Goal: Task Accomplishment & Management: Manage account settings

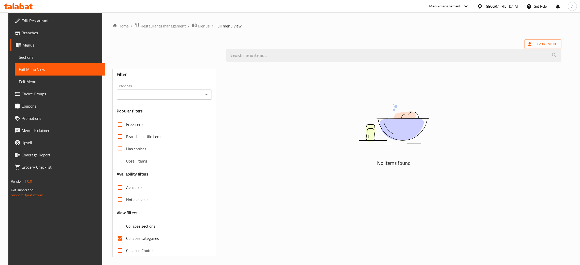
click at [17, 7] on icon at bounding box center [17, 7] width 4 height 4
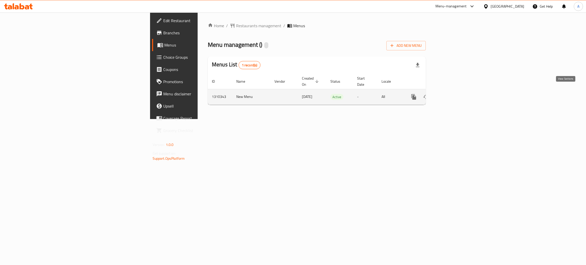
click at [453, 95] on icon "enhanced table" at bounding box center [450, 97] width 5 height 5
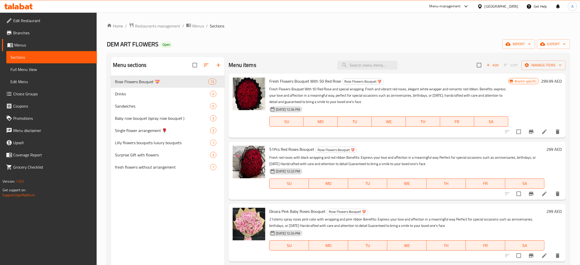
click at [501, 6] on div "[GEOGRAPHIC_DATA]" at bounding box center [502, 7] width 34 height 6
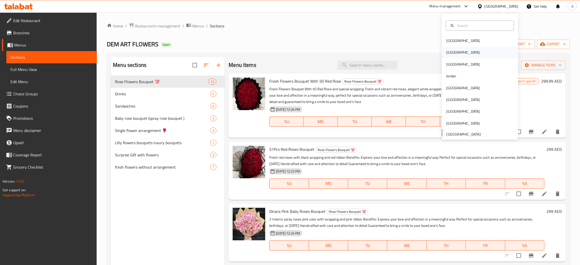
click at [457, 51] on div "Egypt" at bounding box center [480, 53] width 76 height 12
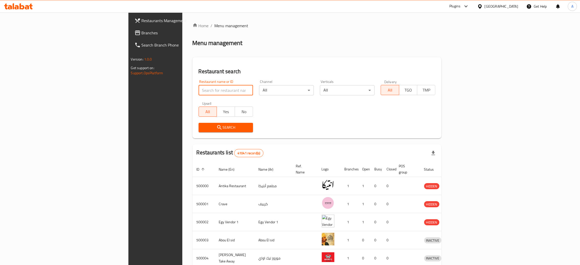
click at [199, 89] on input "search" at bounding box center [226, 90] width 55 height 10
paste input "Cuba"
type input "Cuba"
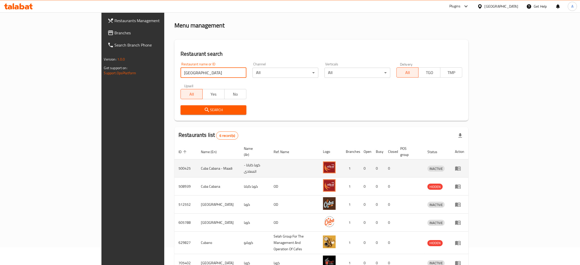
scroll to position [42, 0]
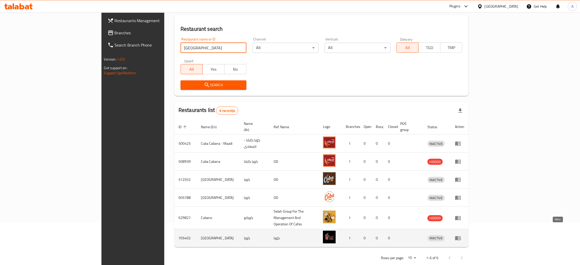
click at [465, 235] on link "enhanced table" at bounding box center [459, 238] width 9 height 6
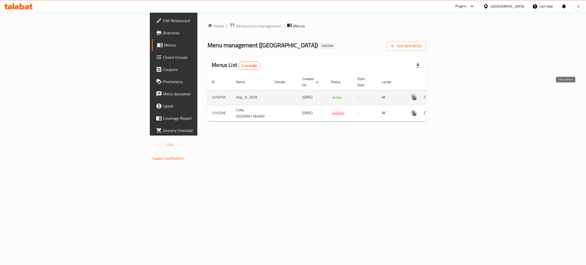
click at [454, 94] on icon "enhanced table" at bounding box center [451, 97] width 6 height 6
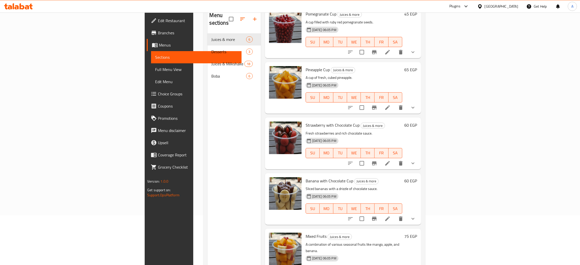
scroll to position [72, 0]
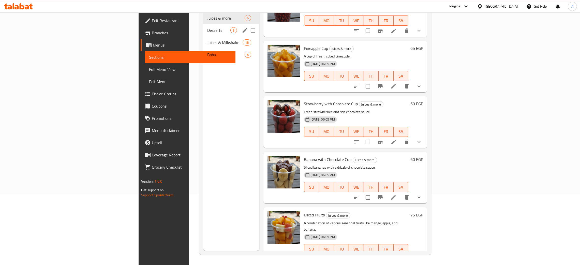
click at [207, 27] on span "Desserts" at bounding box center [218, 30] width 23 height 6
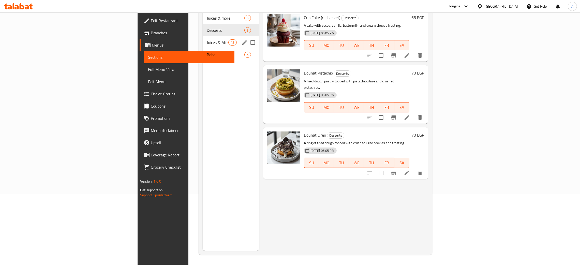
click at [203, 38] on div "Juices & Milkshake 18" at bounding box center [231, 42] width 56 height 12
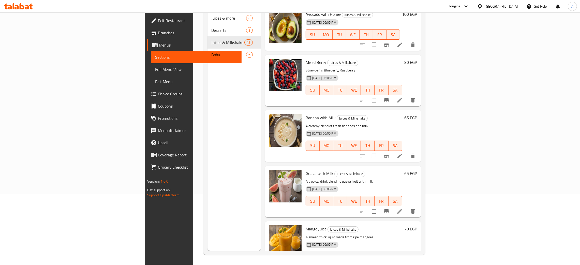
scroll to position [732, 0]
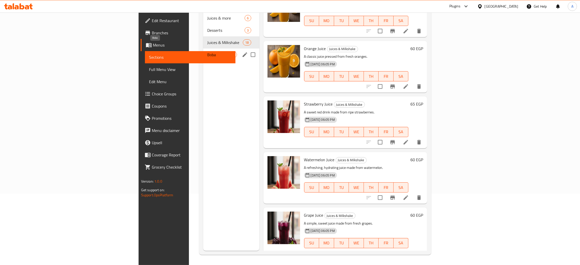
click at [207, 52] on span "Boba" at bounding box center [218, 55] width 23 height 6
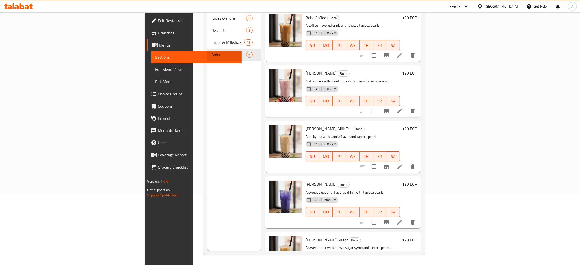
click at [158, 21] on span "Edit Restaurant" at bounding box center [198, 21] width 80 height 6
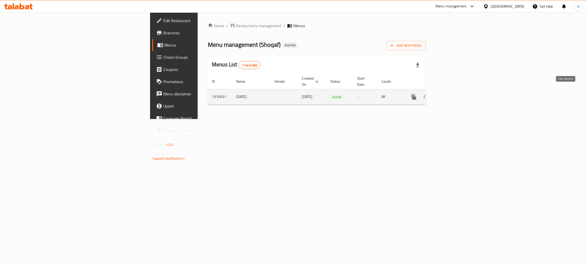
click at [454, 94] on icon "enhanced table" at bounding box center [451, 97] width 6 height 6
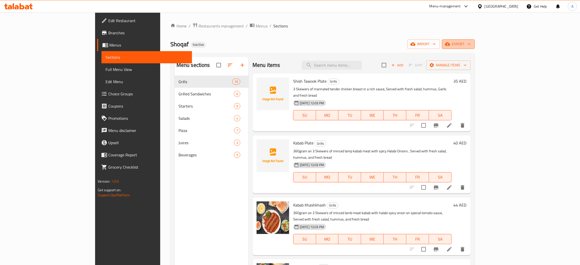
click at [472, 45] on icon "button" at bounding box center [469, 43] width 5 height 5
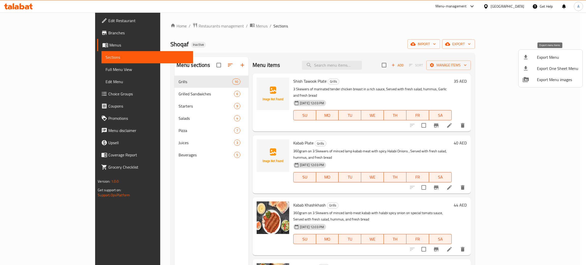
click at [550, 56] on span "Export Menu" at bounding box center [557, 57] width 41 height 6
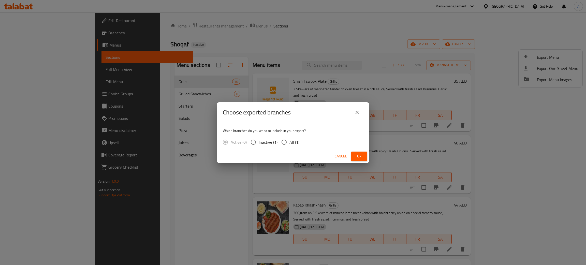
click at [359, 157] on span "Ok" at bounding box center [359, 156] width 8 height 6
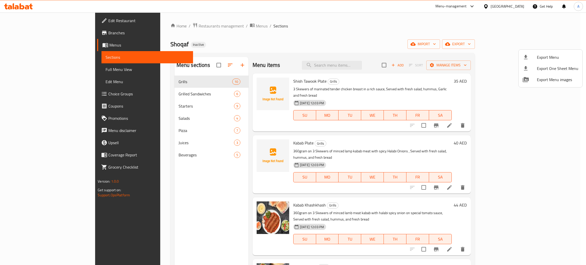
click at [139, 154] on div at bounding box center [293, 132] width 586 height 265
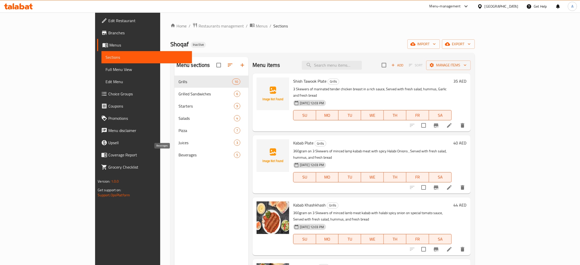
drag, startPoint x: 139, startPoint y: 154, endPoint x: 147, endPoint y: 156, distance: 7.6
click at [179, 154] on span "Beverages" at bounding box center [206, 155] width 55 height 6
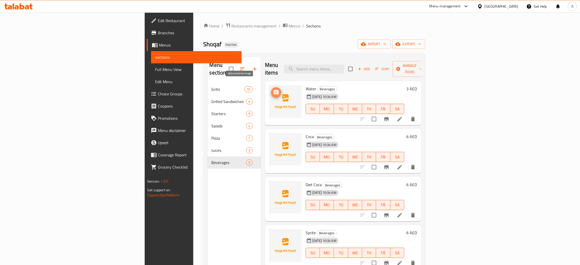
click at [274, 90] on icon "upload picture" at bounding box center [276, 92] width 5 height 5
click at [274, 138] on icon "upload picture" at bounding box center [276, 140] width 5 height 5
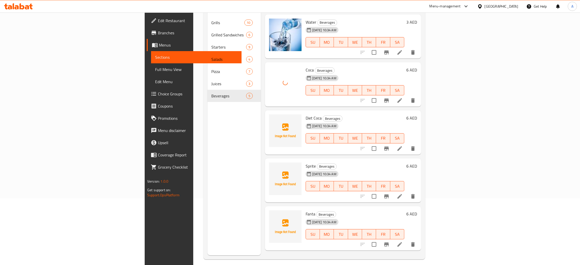
scroll to position [72, 0]
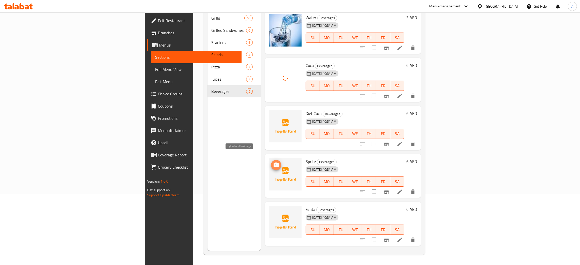
click at [274, 163] on icon "upload picture" at bounding box center [276, 165] width 5 height 5
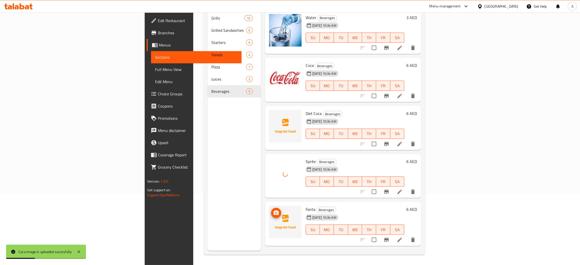
click at [274, 210] on icon "upload picture" at bounding box center [276, 212] width 5 height 5
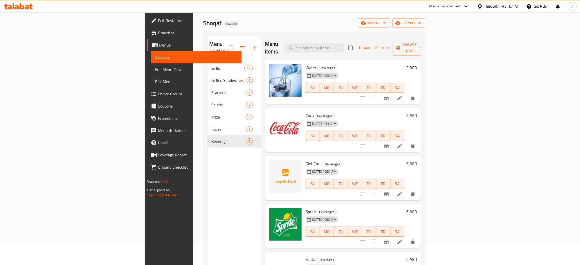
scroll to position [0, 0]
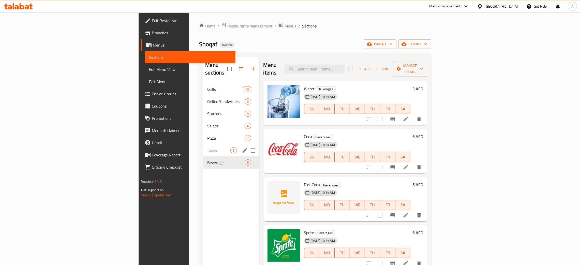
click at [207, 147] on span "Juices" at bounding box center [218, 150] width 23 height 6
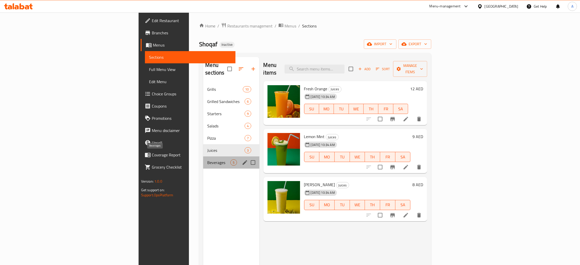
click at [207, 160] on span "Beverages" at bounding box center [218, 163] width 23 height 6
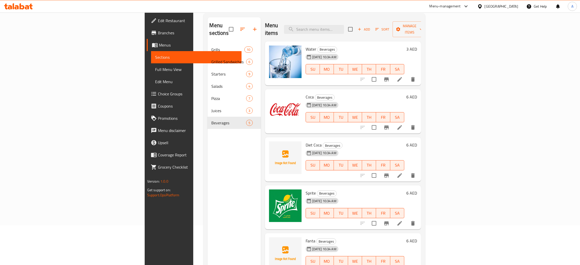
scroll to position [72, 0]
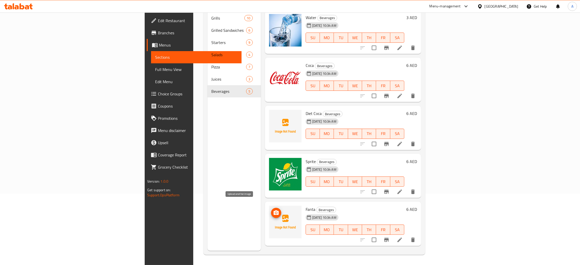
click at [273, 210] on icon "upload picture" at bounding box center [276, 213] width 6 height 6
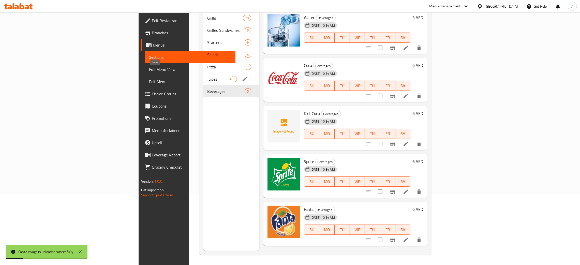
click at [207, 76] on span "Juices" at bounding box center [218, 79] width 23 height 6
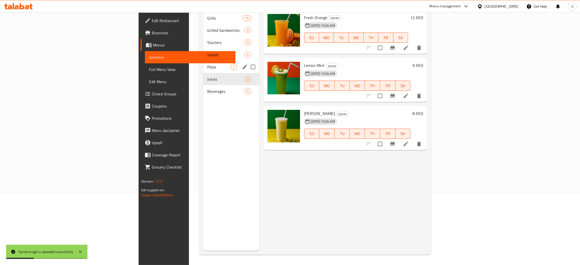
click at [203, 63] on div "Pizza 7" at bounding box center [231, 67] width 56 height 12
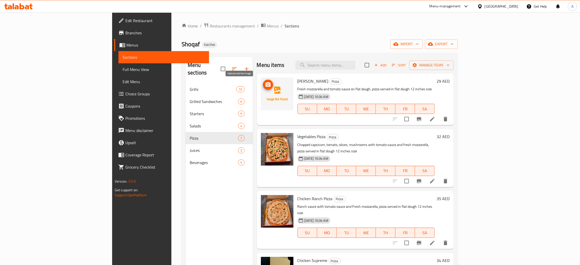
click at [266, 83] on icon "upload picture" at bounding box center [268, 84] width 5 height 5
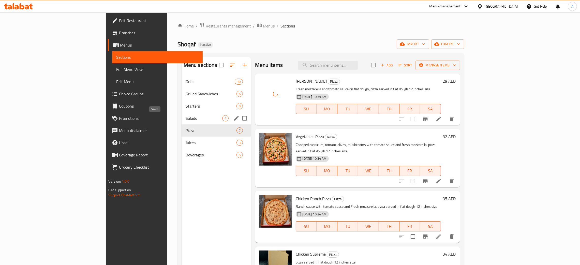
click at [186, 119] on span "Salads" at bounding box center [204, 118] width 37 height 6
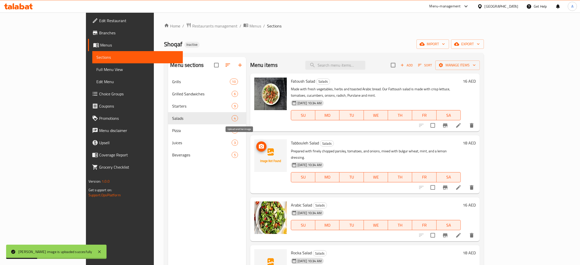
click at [259, 144] on icon "upload picture" at bounding box center [261, 146] width 5 height 5
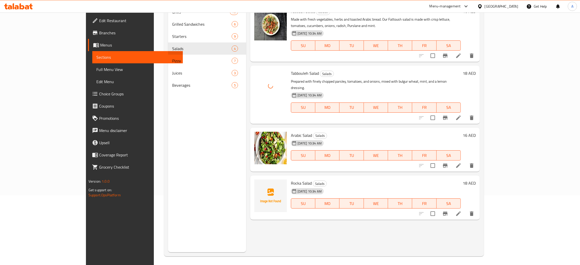
scroll to position [72, 0]
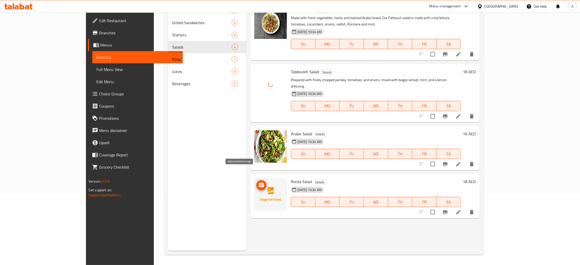
click at [259, 182] on icon "upload picture" at bounding box center [262, 185] width 6 height 6
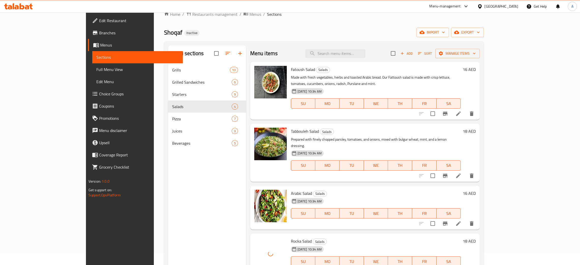
scroll to position [0, 0]
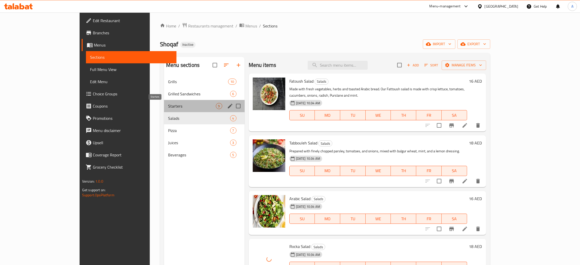
click at [168, 106] on span "Starters" at bounding box center [192, 106] width 48 height 6
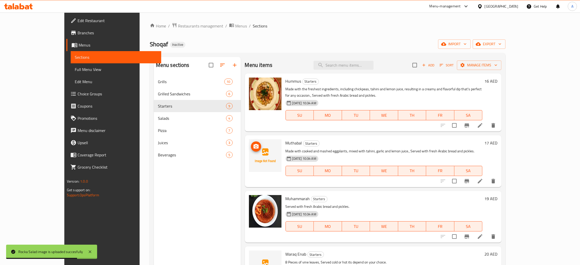
click at [254, 146] on icon "upload picture" at bounding box center [256, 146] width 5 height 5
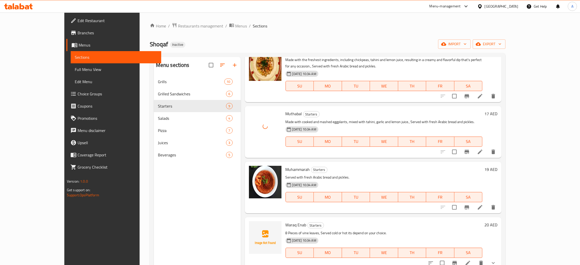
scroll to position [114, 0]
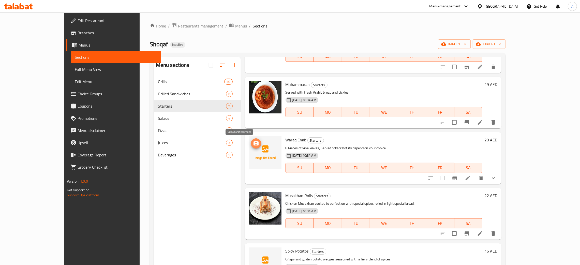
click at [253, 141] on icon "upload picture" at bounding box center [256, 143] width 6 height 6
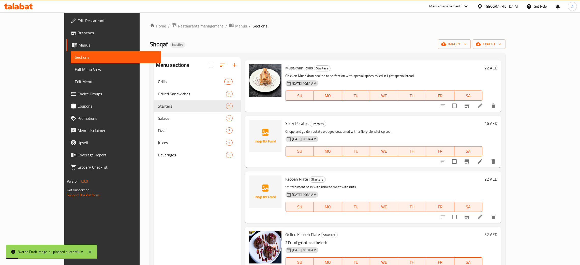
scroll to position [246, 0]
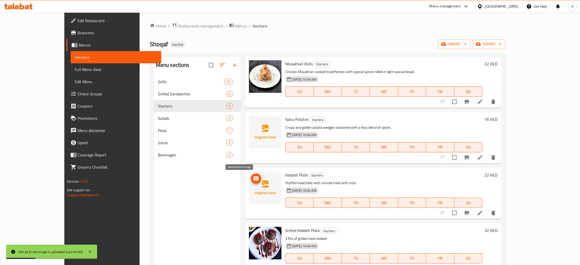
click at [251, 177] on span "upload picture" at bounding box center [256, 179] width 10 height 6
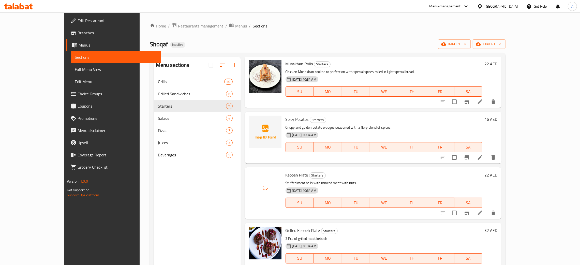
scroll to position [72, 0]
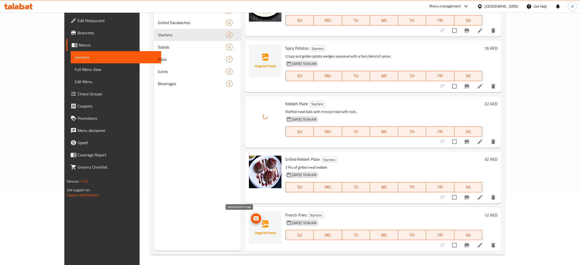
click at [251, 221] on button "upload picture" at bounding box center [256, 218] width 10 height 10
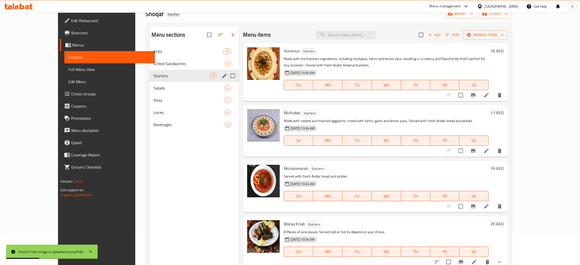
scroll to position [0, 0]
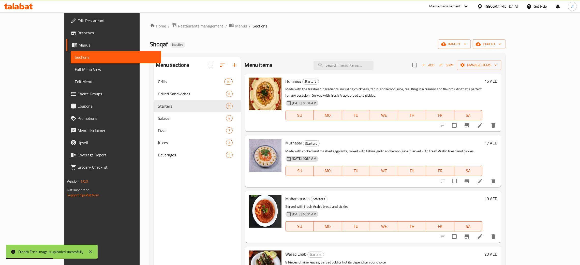
click at [78, 21] on span "Edit Restaurant" at bounding box center [118, 21] width 80 height 6
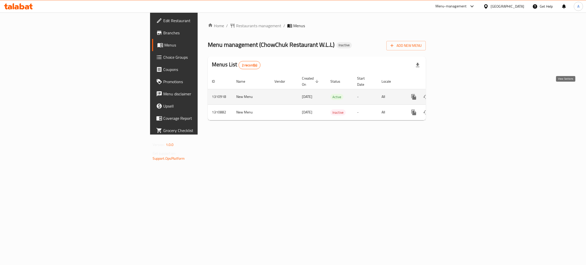
click at [454, 94] on icon "enhanced table" at bounding box center [451, 97] width 6 height 6
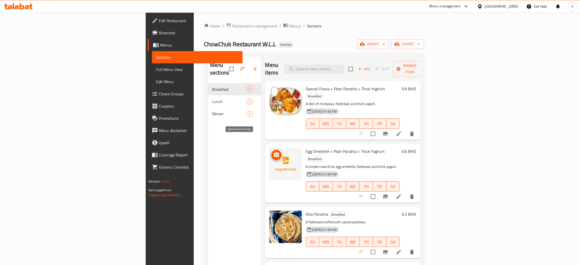
click at [276, 154] on circle "upload picture" at bounding box center [277, 155] width 2 height 2
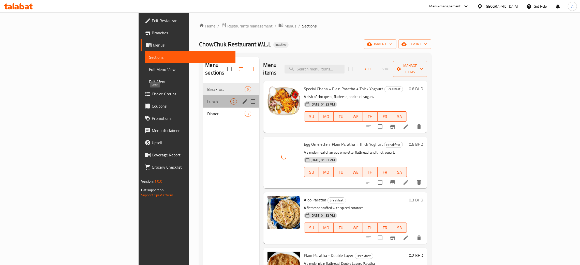
click at [207, 98] on span "Lunch" at bounding box center [218, 101] width 23 height 6
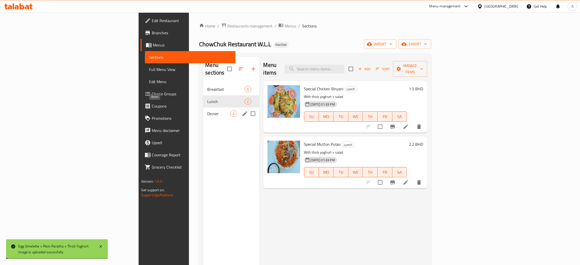
click at [207, 111] on span "Dinner" at bounding box center [218, 114] width 23 height 6
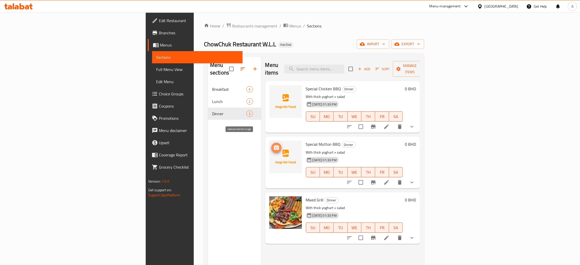
click at [272, 143] on button "upload picture" at bounding box center [277, 148] width 10 height 10
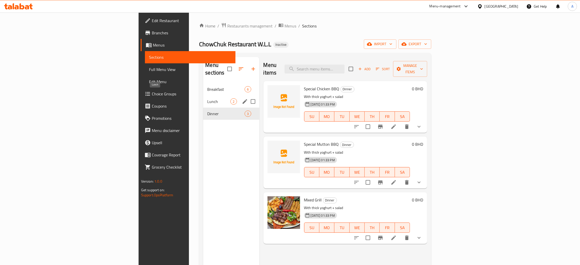
click at [207, 98] on span "Lunch" at bounding box center [218, 101] width 23 height 6
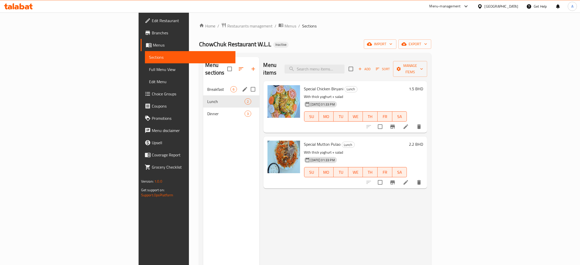
click at [203, 85] on div "Breakfast 6" at bounding box center [231, 89] width 56 height 12
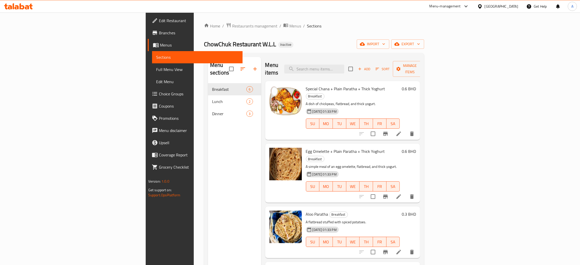
click at [509, 5] on div "Bahrain" at bounding box center [502, 7] width 34 height 6
click at [458, 133] on div "[GEOGRAPHIC_DATA]" at bounding box center [464, 134] width 34 height 6
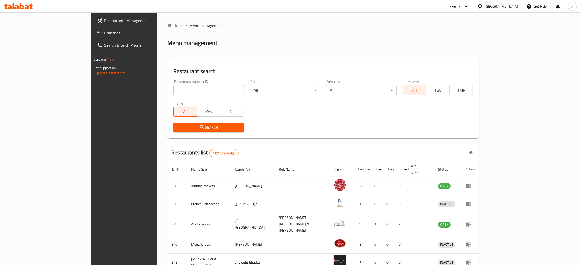
click at [174, 89] on input "search" at bounding box center [209, 90] width 70 height 10
paste input "Super Haveli"
type input "Super Haveli"
click button "Search" at bounding box center [209, 127] width 70 height 9
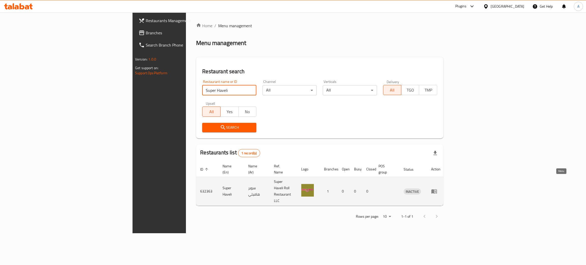
click at [437, 190] on icon "enhanced table" at bounding box center [435, 192] width 6 height 4
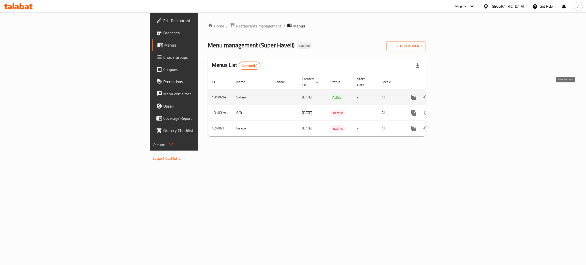
click at [453, 95] on icon "enhanced table" at bounding box center [450, 97] width 5 height 5
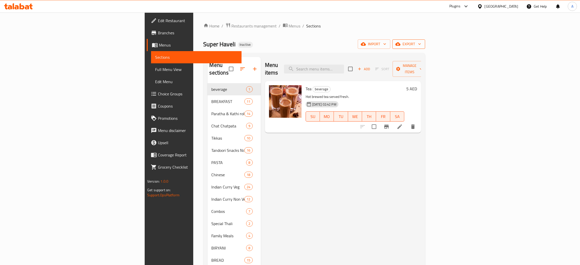
click at [425, 44] on button "export" at bounding box center [409, 43] width 33 height 9
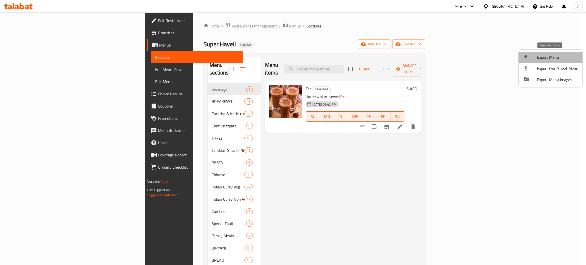
click at [552, 56] on span "Export Menu" at bounding box center [557, 57] width 41 height 6
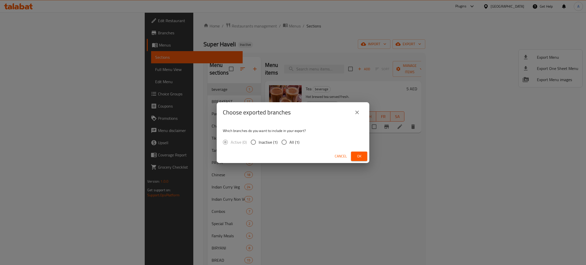
click at [361, 154] on span "Ok" at bounding box center [359, 156] width 8 height 6
